Goal: Task Accomplishment & Management: Manage account settings

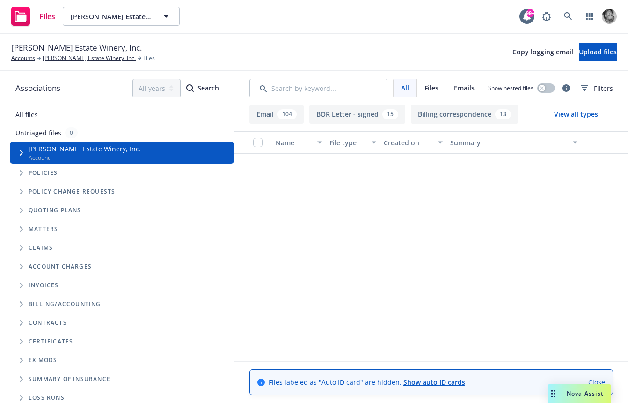
scroll to position [7151, 0]
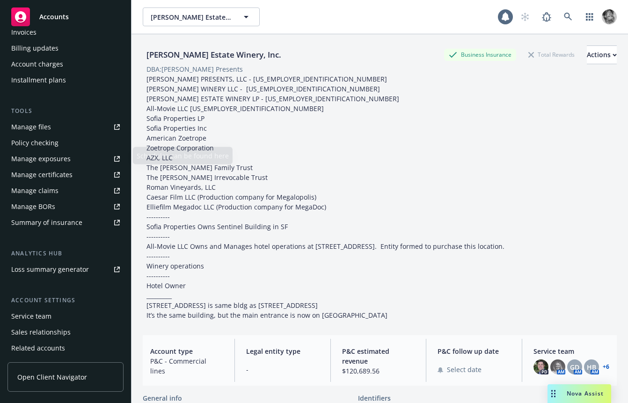
scroll to position [197, 0]
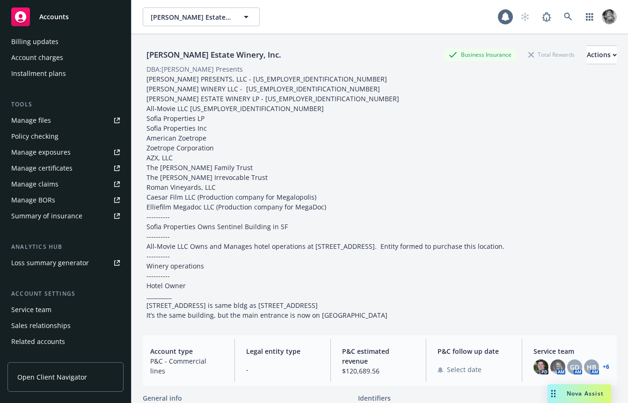
click at [63, 166] on div "Manage certificates" at bounding box center [41, 168] width 61 height 15
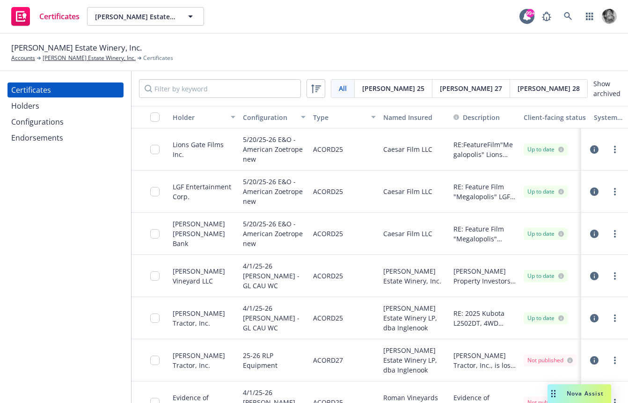
click at [518, 92] on span "[PERSON_NAME] 28" at bounding box center [549, 88] width 62 height 10
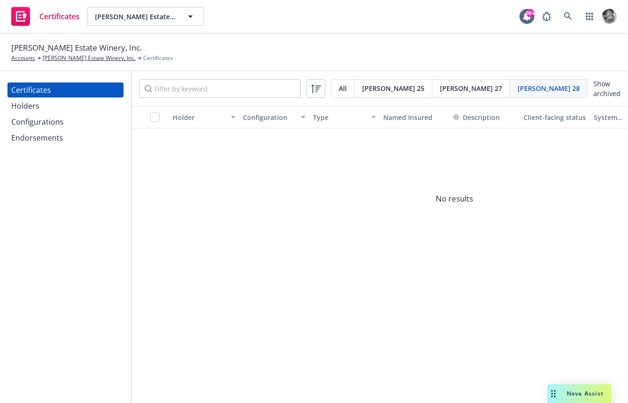
scroll to position [0, 86]
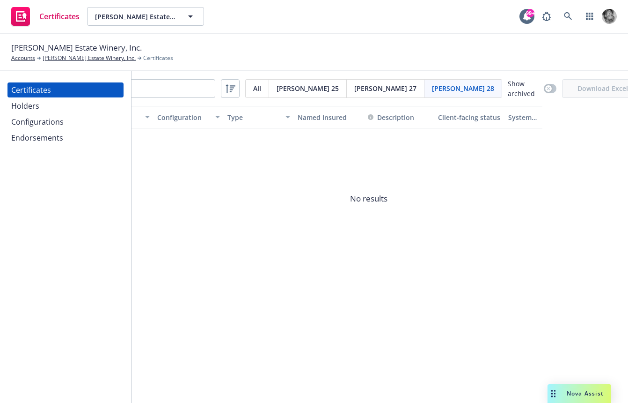
select select "ACORD28"
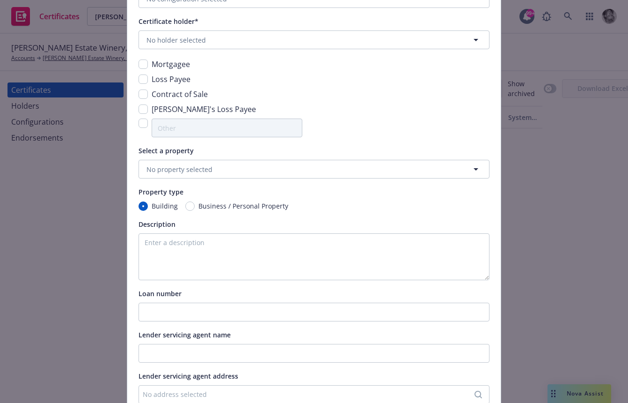
scroll to position [0, 0]
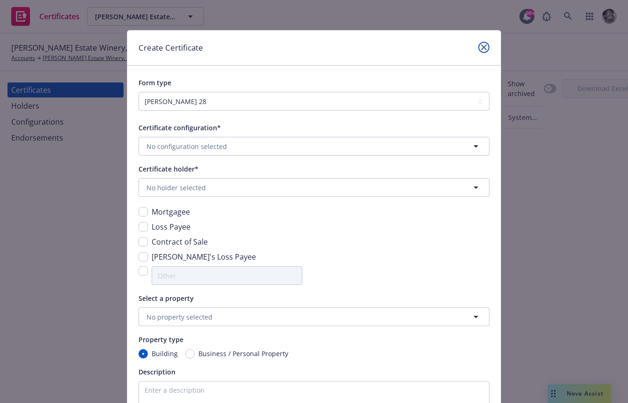
click at [485, 44] on icon "close" at bounding box center [484, 47] width 6 height 6
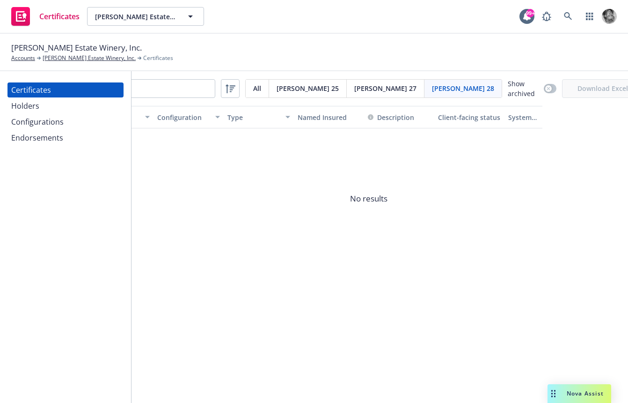
click at [55, 127] on div "Configurations" at bounding box center [37, 121] width 52 height 15
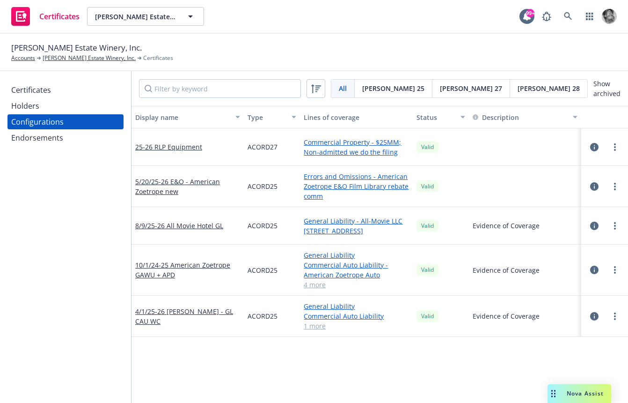
click at [518, 91] on span "[PERSON_NAME] 28" at bounding box center [549, 88] width 62 height 10
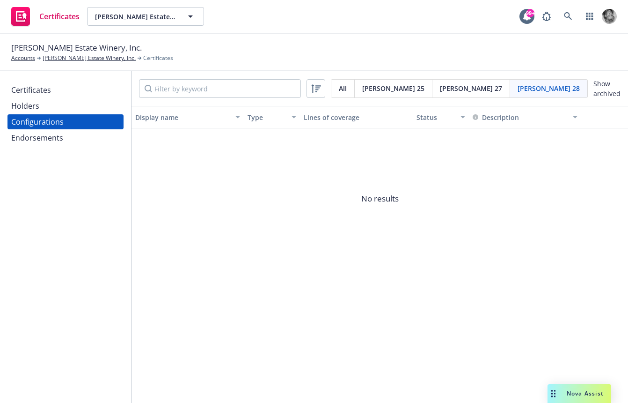
select select "ACORD28"
